Goal: Task Accomplishment & Management: Use online tool/utility

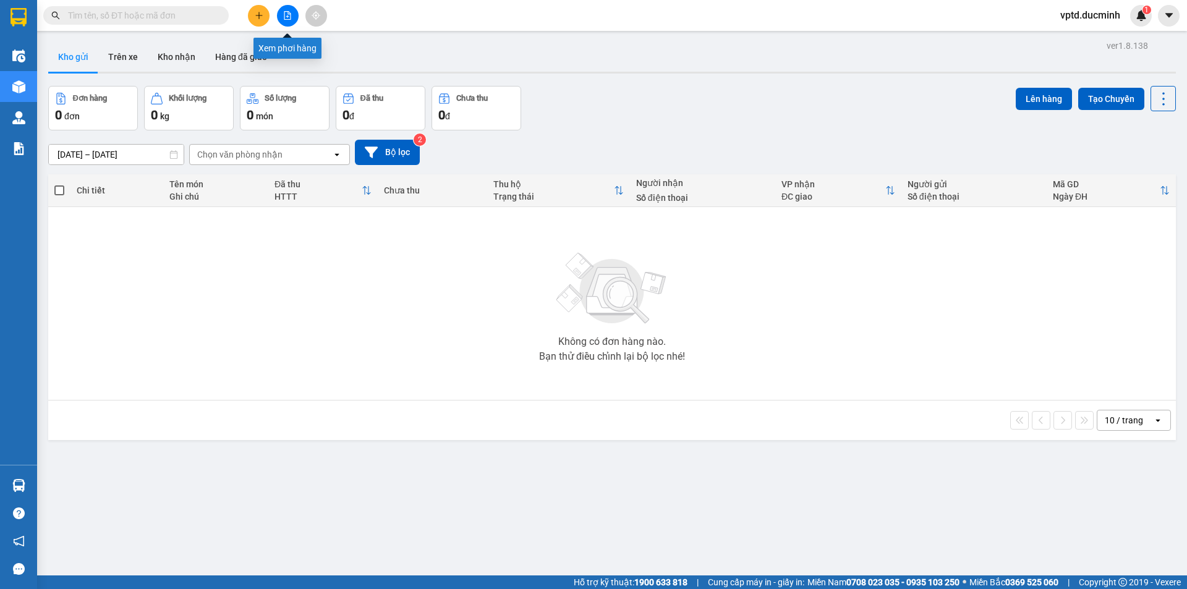
click at [289, 23] on button at bounding box center [288, 16] width 22 height 22
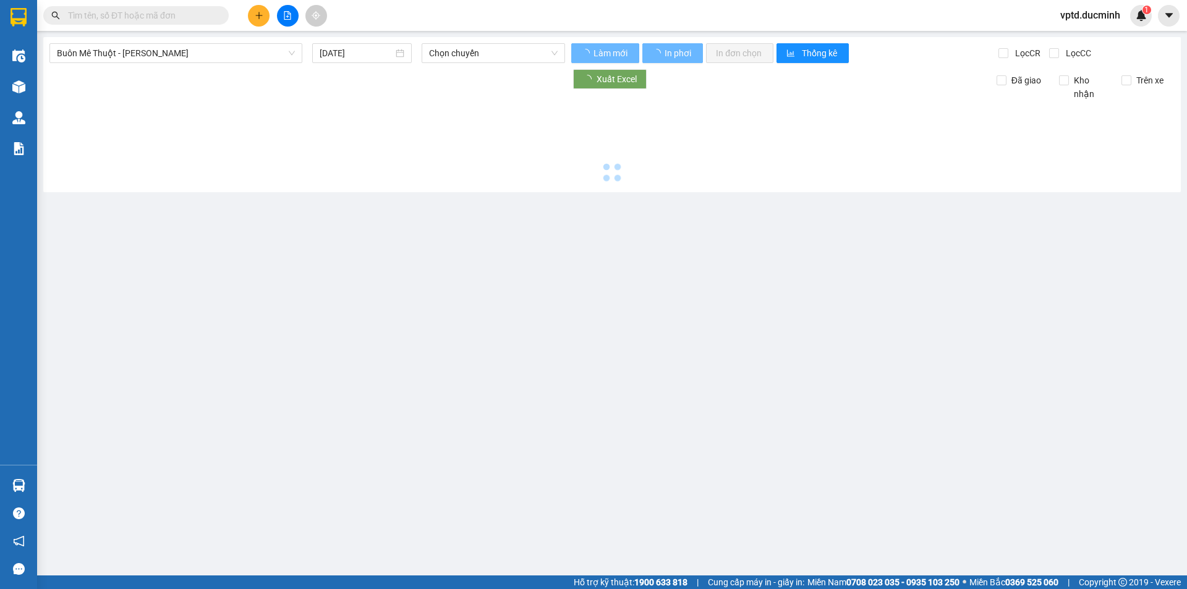
type input "[DATE]"
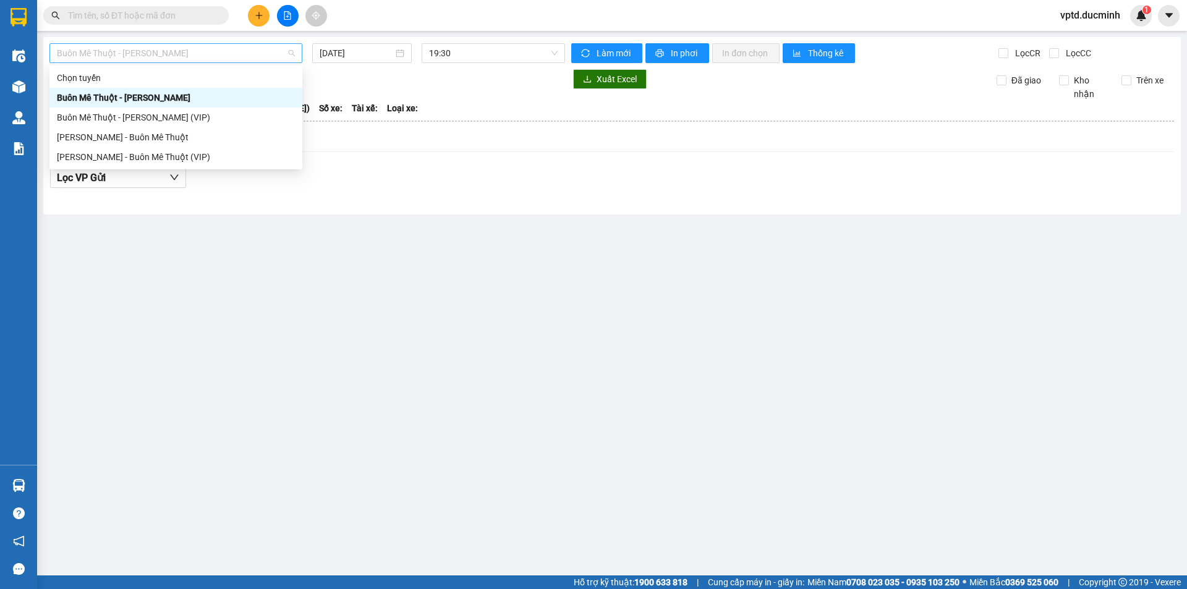
click at [239, 54] on span "Buôn Mê Thuột - [PERSON_NAME]" at bounding box center [176, 53] width 238 height 19
click at [145, 116] on div "Buôn Mê Thuột - [PERSON_NAME] (VIP)" at bounding box center [176, 118] width 238 height 14
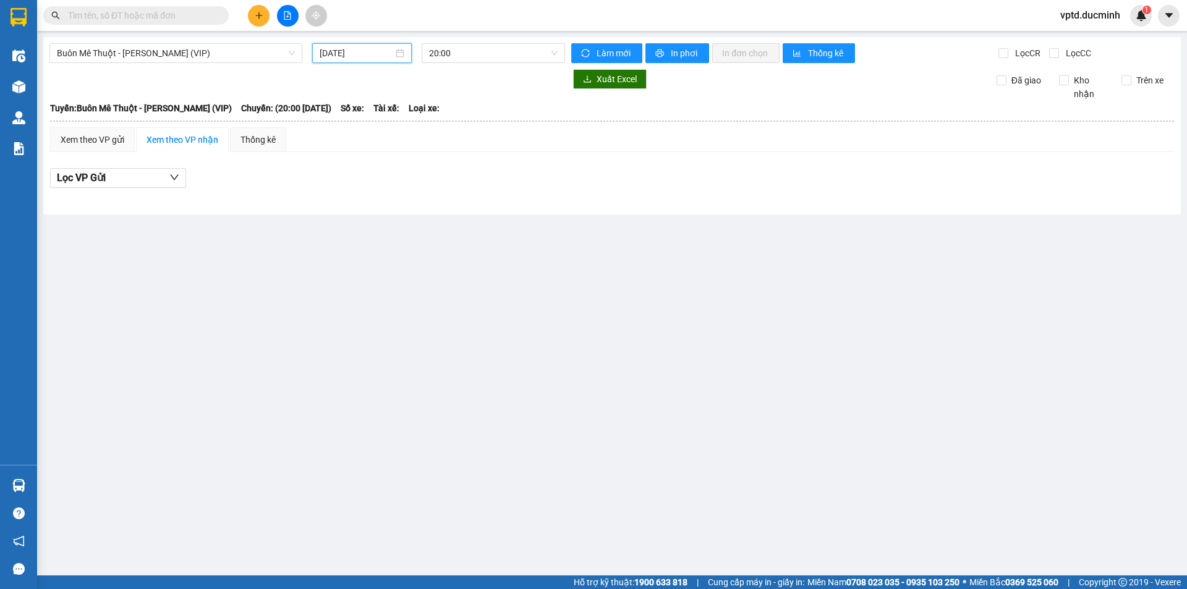
click at [355, 50] on input "[DATE]" at bounding box center [357, 53] width 74 height 14
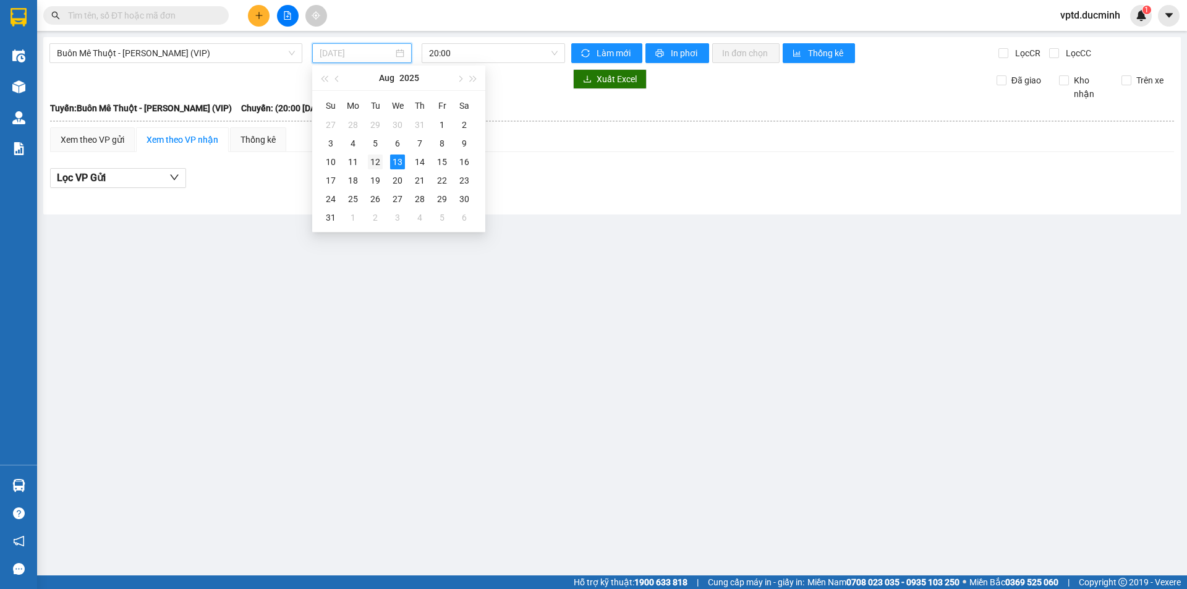
click at [377, 161] on div "12" at bounding box center [375, 162] width 15 height 15
type input "[DATE]"
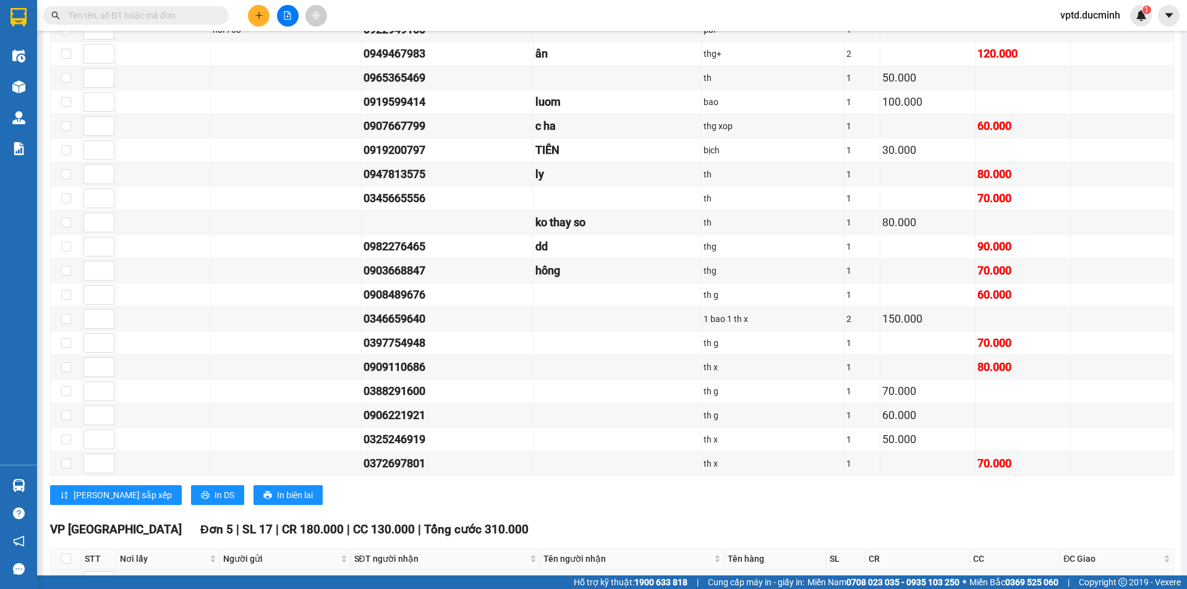
scroll to position [1414, 0]
